Goal: Task Accomplishment & Management: Manage account settings

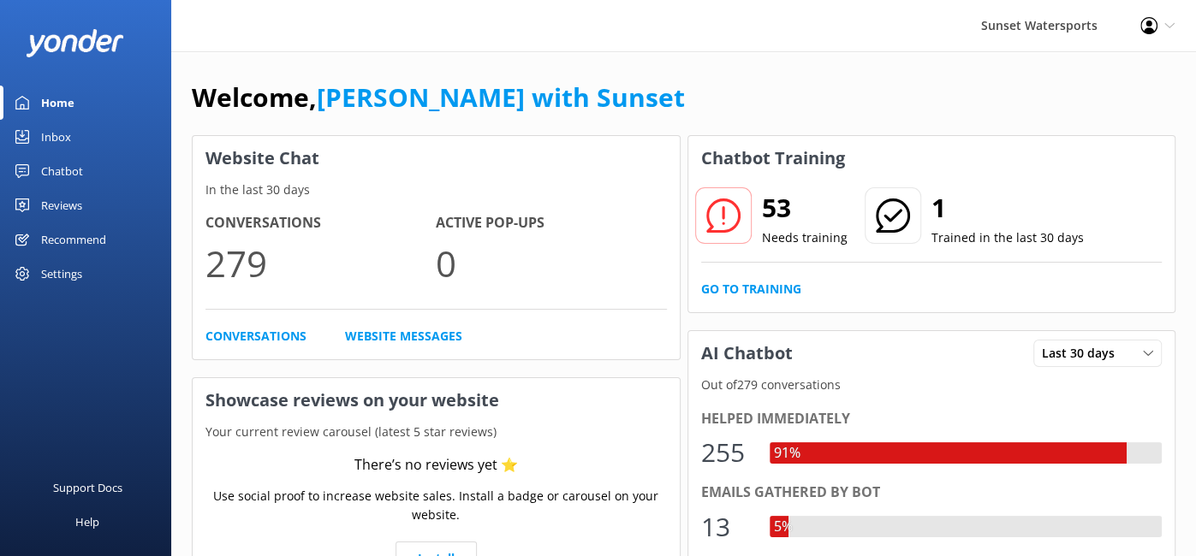
click at [64, 140] on div "Inbox" at bounding box center [56, 137] width 30 height 34
